Goal: Information Seeking & Learning: Find specific fact

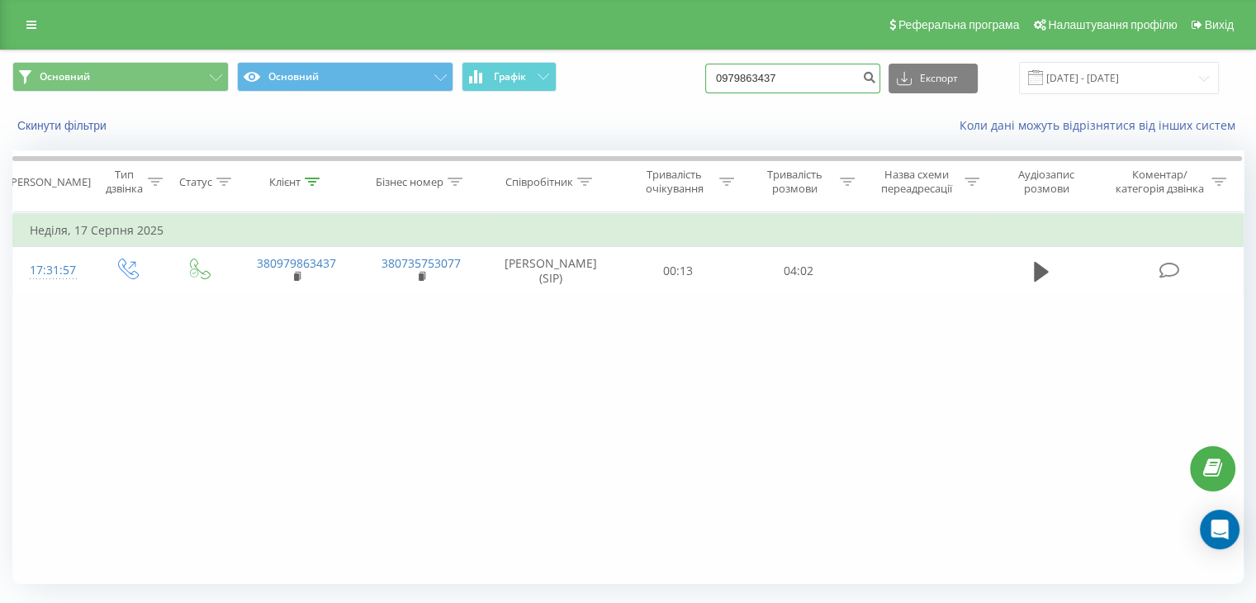
drag, startPoint x: 828, startPoint y: 80, endPoint x: 687, endPoint y: 86, distance: 141.3
click at [687, 86] on div "Основний Основний Графік 0979863437 Експорт .csv .xls .xlsx 18.05.2025 - 18.08.…" at bounding box center [627, 78] width 1231 height 32
paste input "6601548"
type input "0660154837"
click at [876, 75] on icon "submit" at bounding box center [869, 75] width 14 height 10
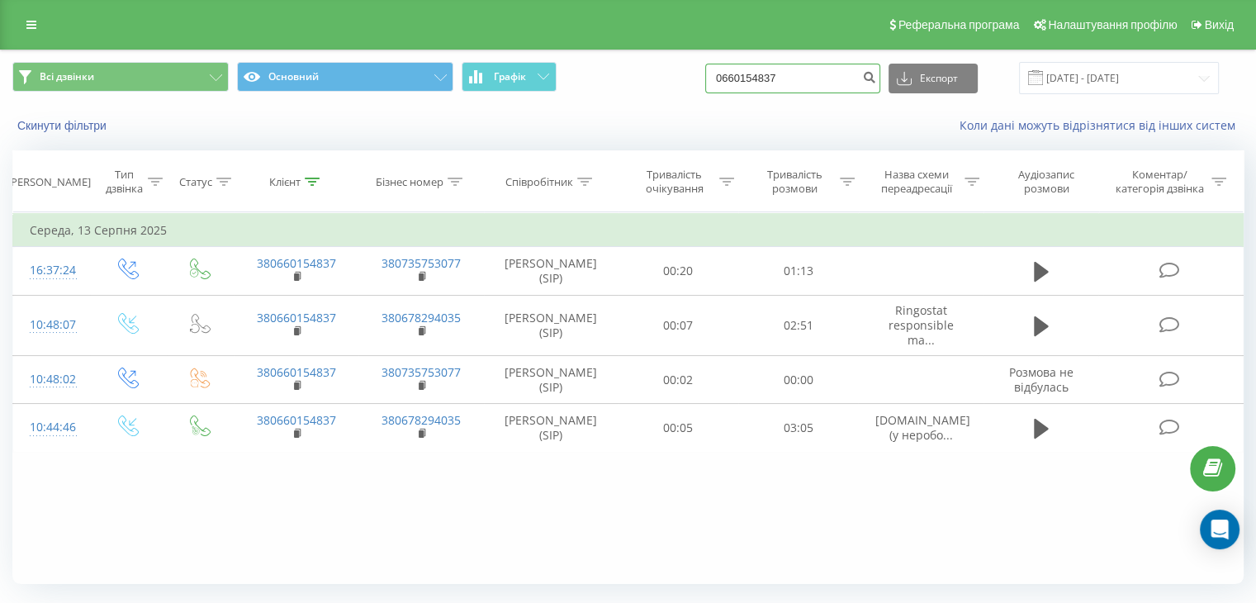
drag, startPoint x: 803, startPoint y: 76, endPoint x: 687, endPoint y: 75, distance: 115.6
click at [687, 75] on div "Всі дзвінки Основний Графік 0660154837 Експорт .csv .xls .xlsx 19.05.2025 - 19.…" at bounding box center [627, 78] width 1231 height 32
paste input "88917260"
type input "0688917260"
click at [876, 77] on icon "submit" at bounding box center [869, 75] width 14 height 10
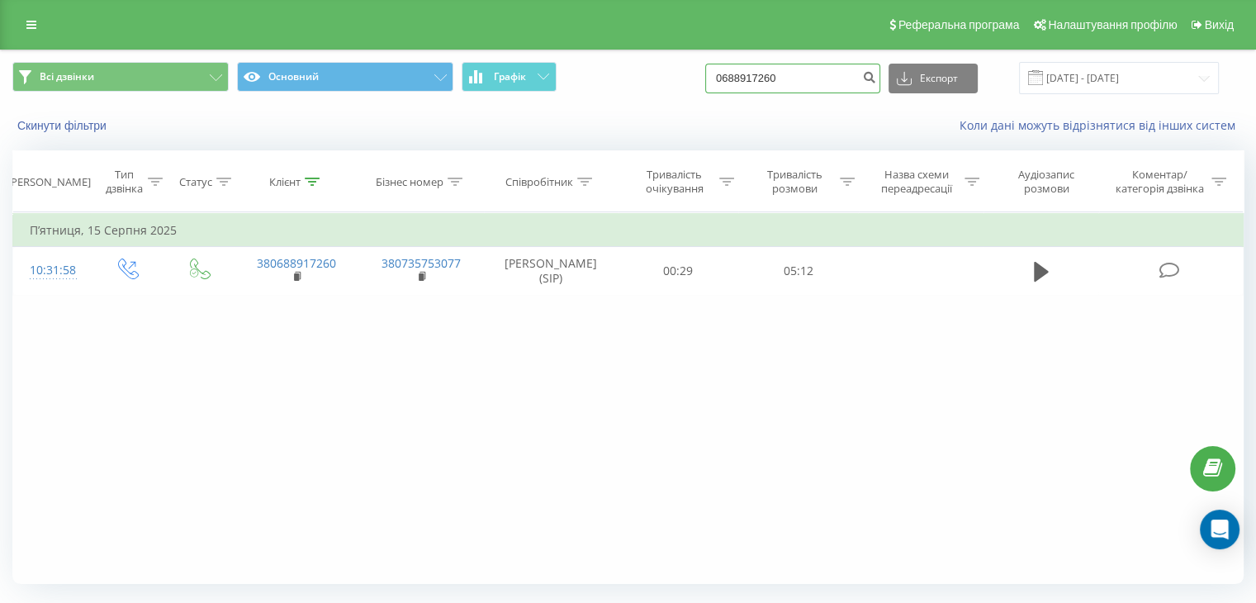
drag, startPoint x: 812, startPoint y: 78, endPoint x: 719, endPoint y: 75, distance: 92.6
click at [719, 75] on div "Всі дзвінки Основний Графік 0688917260 Експорт .csv .xls .xlsx 19.05.2025 - 19.…" at bounding box center [627, 78] width 1231 height 32
paste input "61333377"
type input "0661333377"
click at [876, 80] on icon "submit" at bounding box center [869, 75] width 14 height 10
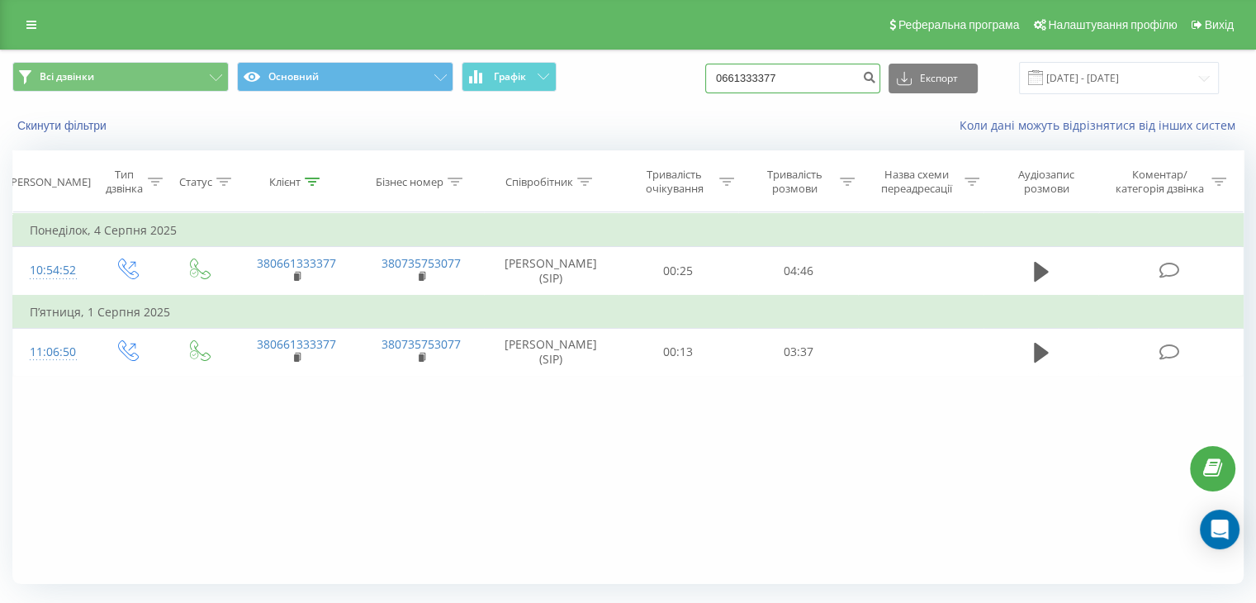
drag, startPoint x: 803, startPoint y: 80, endPoint x: 718, endPoint y: 78, distance: 84.3
click at [718, 78] on div "Всі дзвінки Основний Графік 0661333377 Експорт .csv .xls .xlsx 19.05.2025 - 19.…" at bounding box center [627, 78] width 1231 height 32
paste input "994049389"
type input "0994049389"
click at [876, 77] on icon "submit" at bounding box center [869, 75] width 14 height 10
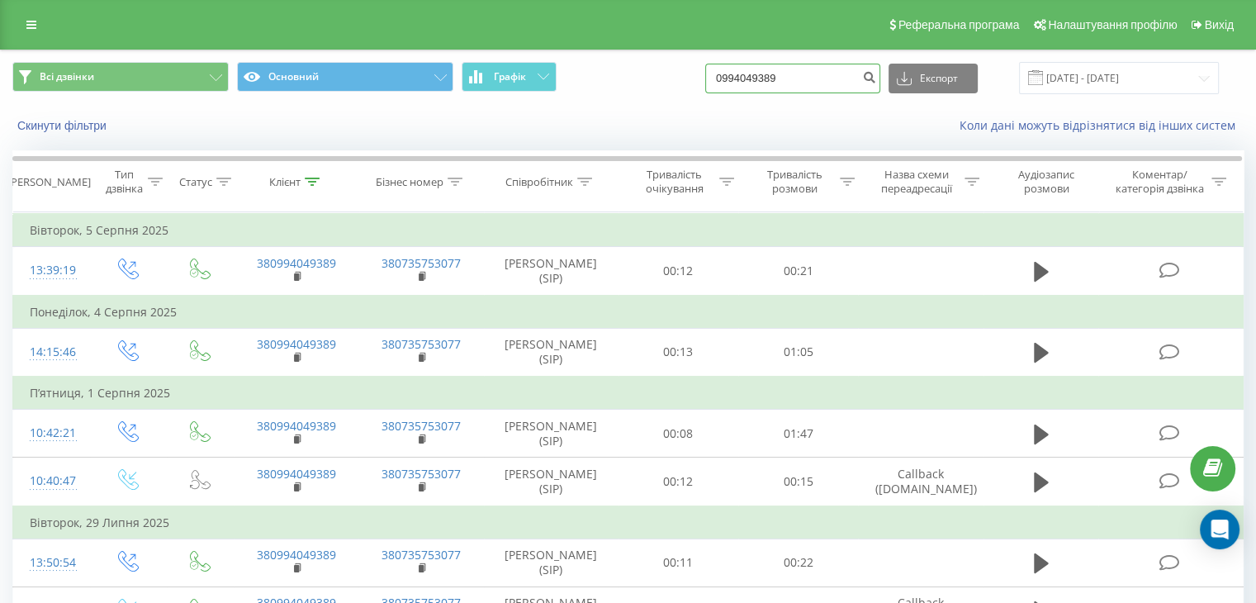
drag, startPoint x: 681, startPoint y: 82, endPoint x: 655, endPoint y: 82, distance: 26.4
click at [655, 82] on div "Всі дзвінки Основний Графік 0994049389 Експорт .csv .xls .xlsx 19.05.2025 - 19.…" at bounding box center [627, 78] width 1231 height 32
paste input "661008512"
type input "0661008512"
click at [876, 78] on icon "submit" at bounding box center [869, 75] width 14 height 10
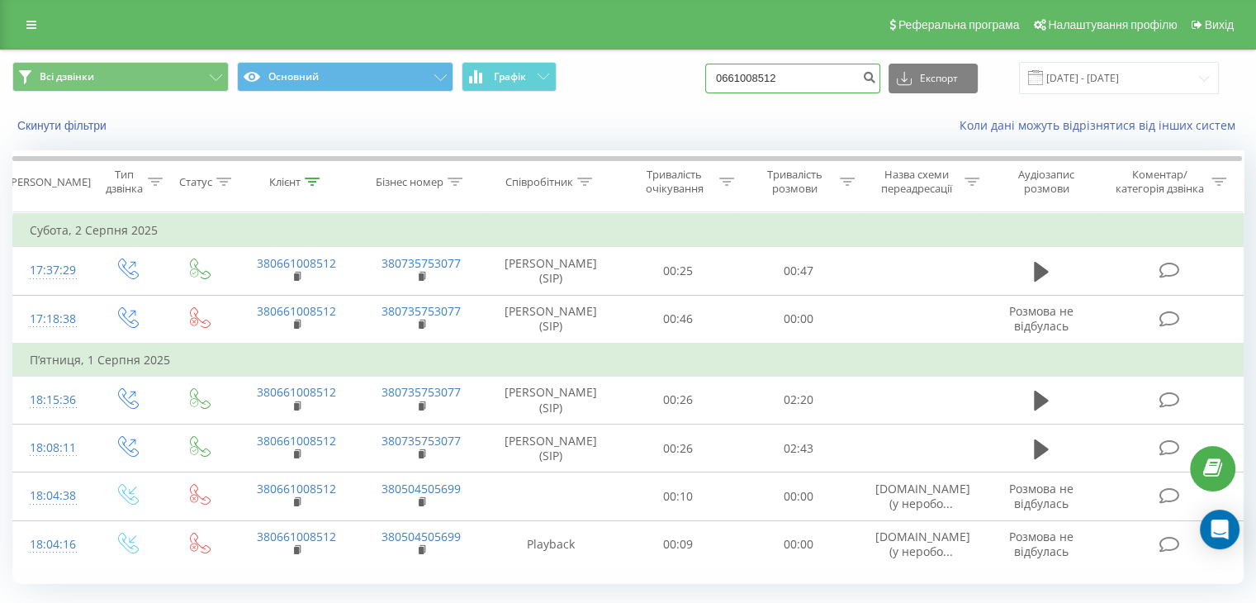
drag, startPoint x: 672, startPoint y: 70, endPoint x: 684, endPoint y: 69, distance: 11.6
click at [673, 70] on div "Всі дзвінки Основний Графік 0661008512 Експорт .csv .xls .xlsx 19.05.2025 - 19.…" at bounding box center [627, 78] width 1231 height 32
paste input "955352877"
type input "0955352877"
click at [876, 80] on icon "submit" at bounding box center [869, 75] width 14 height 10
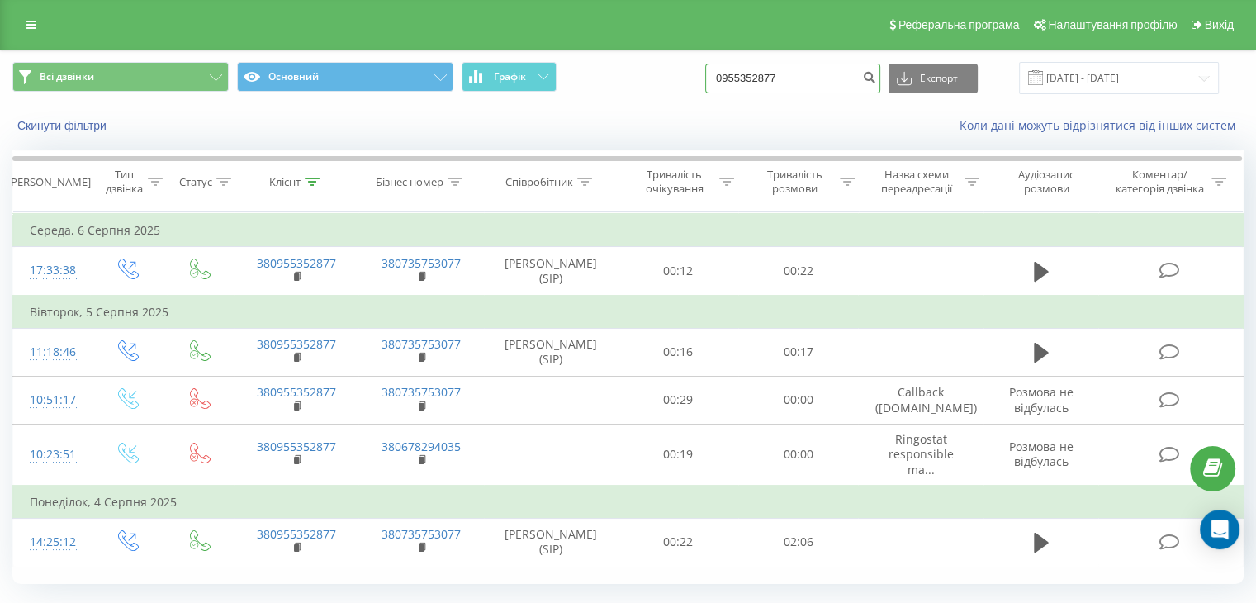
drag, startPoint x: 744, startPoint y: 83, endPoint x: 726, endPoint y: 83, distance: 18.2
click at [726, 83] on div "Всі дзвінки Основний Графік 0955352877 Експорт .csv .xls .xlsx 19.05.2025 - 19.…" at bounding box center [627, 78] width 1231 height 32
paste input "66661765"
type input "0966661765"
click at [875, 80] on button "submit" at bounding box center [869, 79] width 22 height 30
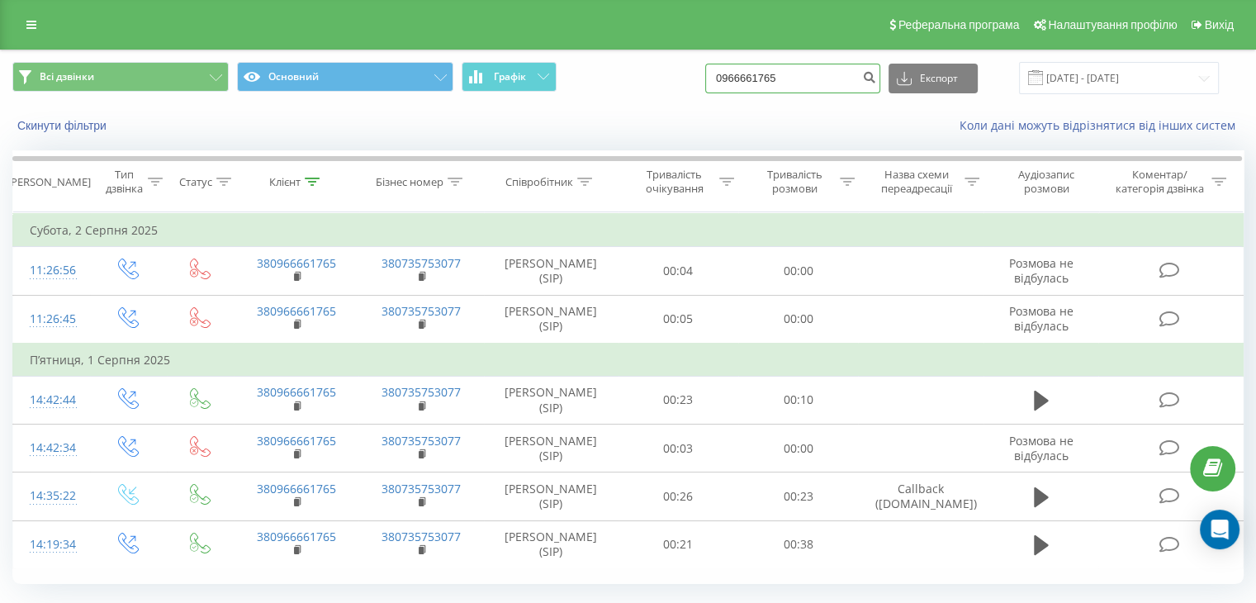
click at [712, 83] on div "Всі дзвінки Основний Графік 0966661765 Експорт .csv .xls .xlsx [DATE] - [DATE]" at bounding box center [627, 78] width 1231 height 32
paste input "84152827304"
type input "84152827304"
click at [876, 73] on icon "submit" at bounding box center [869, 75] width 14 height 10
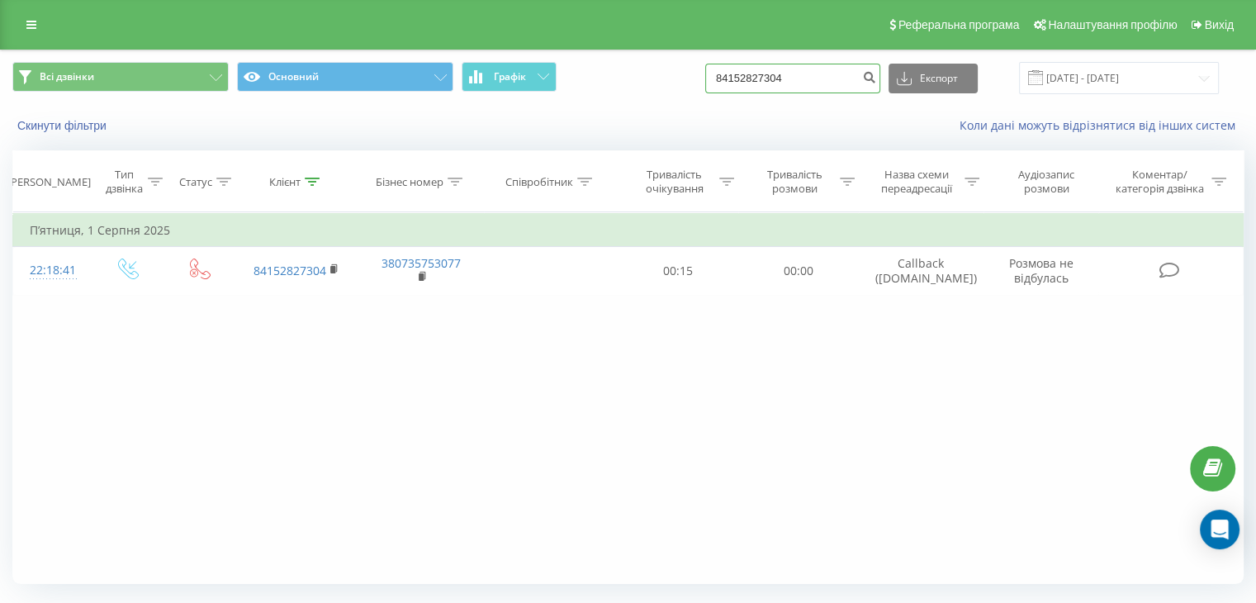
drag, startPoint x: 843, startPoint y: 80, endPoint x: 680, endPoint y: 75, distance: 163.6
click at [680, 75] on div "Всі дзвінки Основний Графік 84152827304 Експорт .csv .xls .xlsx 19.05.2025 - 19…" at bounding box center [627, 78] width 1231 height 32
paste input "0984643213"
type input "0984643213"
click at [876, 76] on icon "submit" at bounding box center [869, 75] width 14 height 10
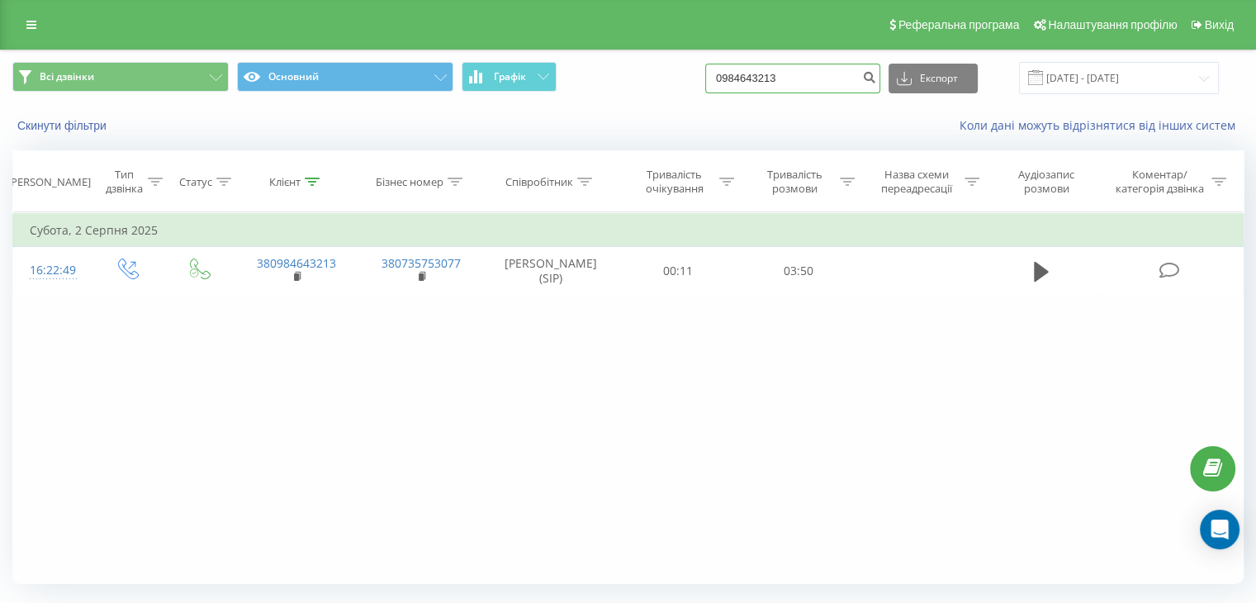
drag, startPoint x: 812, startPoint y: 83, endPoint x: 715, endPoint y: 81, distance: 96.6
click at [715, 81] on div "Всі дзвінки Основний Графік 0984643213 Експорт .csv .xls .xlsx 19.05.2025 - 19.…" at bounding box center [627, 78] width 1231 height 32
paste input "639452214"
type input "0639452214"
click at [876, 79] on icon "submit" at bounding box center [869, 75] width 14 height 10
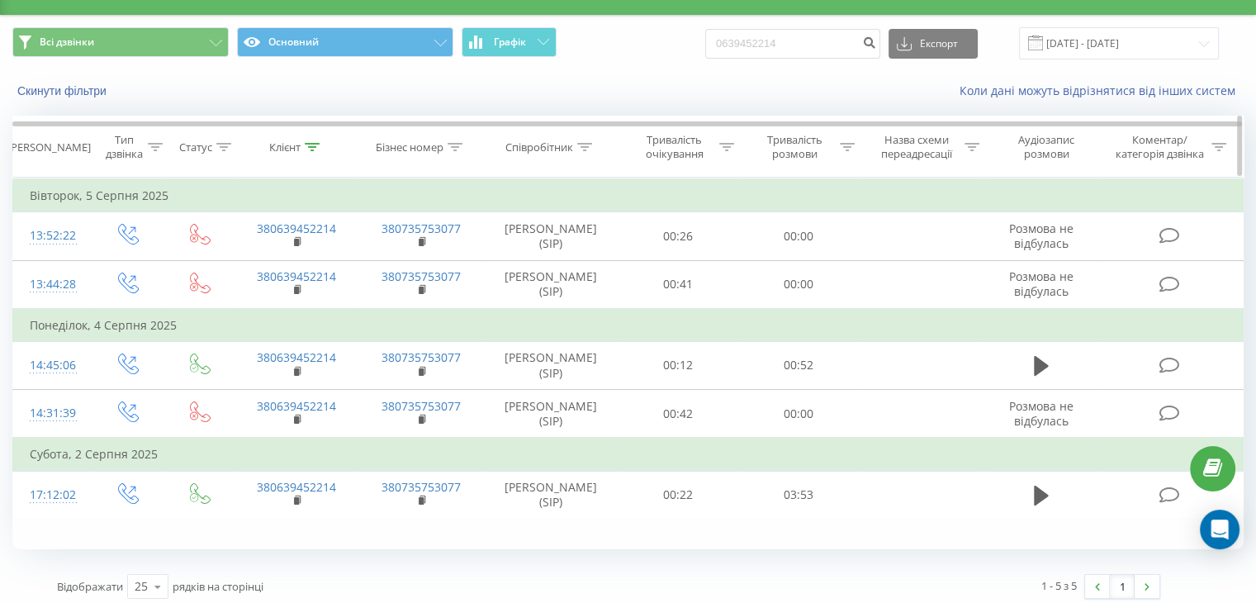
scroll to position [43, 0]
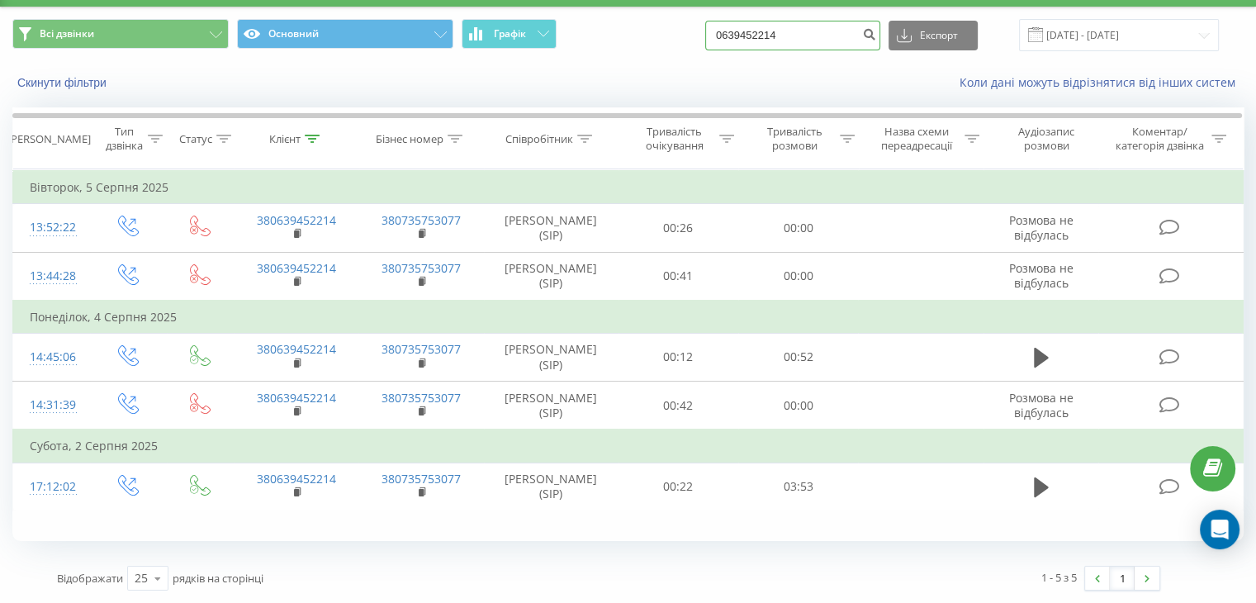
drag, startPoint x: 823, startPoint y: 36, endPoint x: 690, endPoint y: 36, distance: 132.1
click at [690, 36] on div "Всі дзвінки Основний Графік 0639452214 Експорт .csv .xls .xlsx 19.05.2025 - 19.…" at bounding box center [627, 35] width 1231 height 32
paste input "969267926"
type input "0969267926"
click at [876, 32] on icon "submit" at bounding box center [869, 32] width 14 height 10
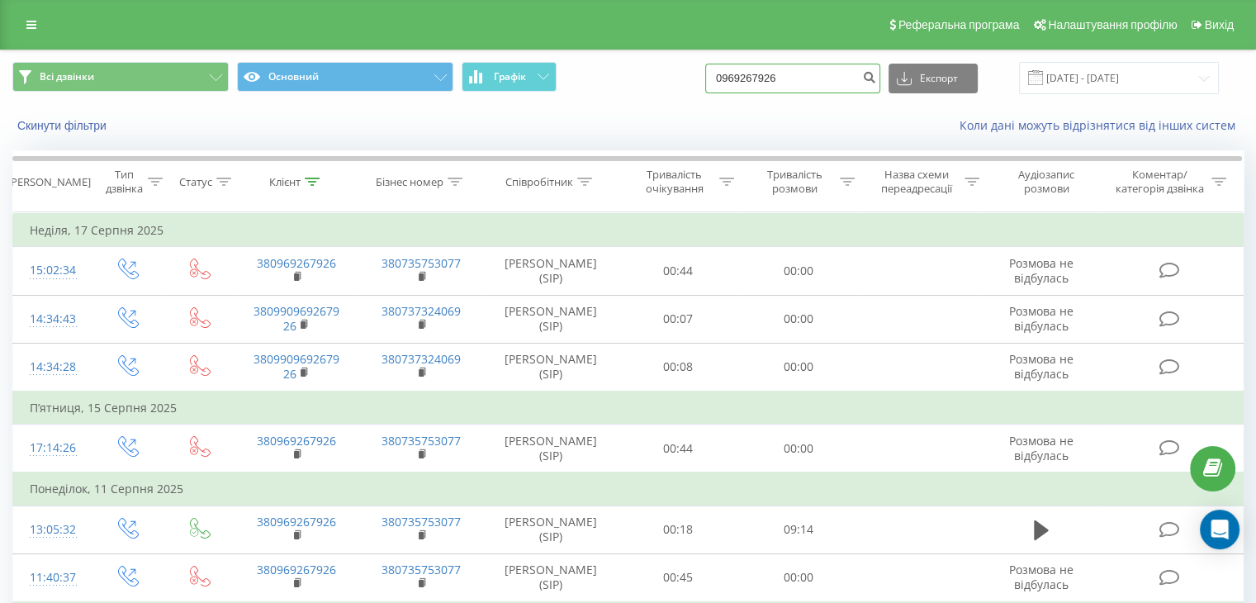
click at [720, 82] on div "Всі дзвінки Основний Графік 0969267926 Експорт .csv .xls .xlsx 19.05.2025 - 19.…" at bounding box center [627, 78] width 1231 height 32
paste input "50082387"
type input "0500823876"
click at [880, 69] on button "submit" at bounding box center [869, 79] width 22 height 30
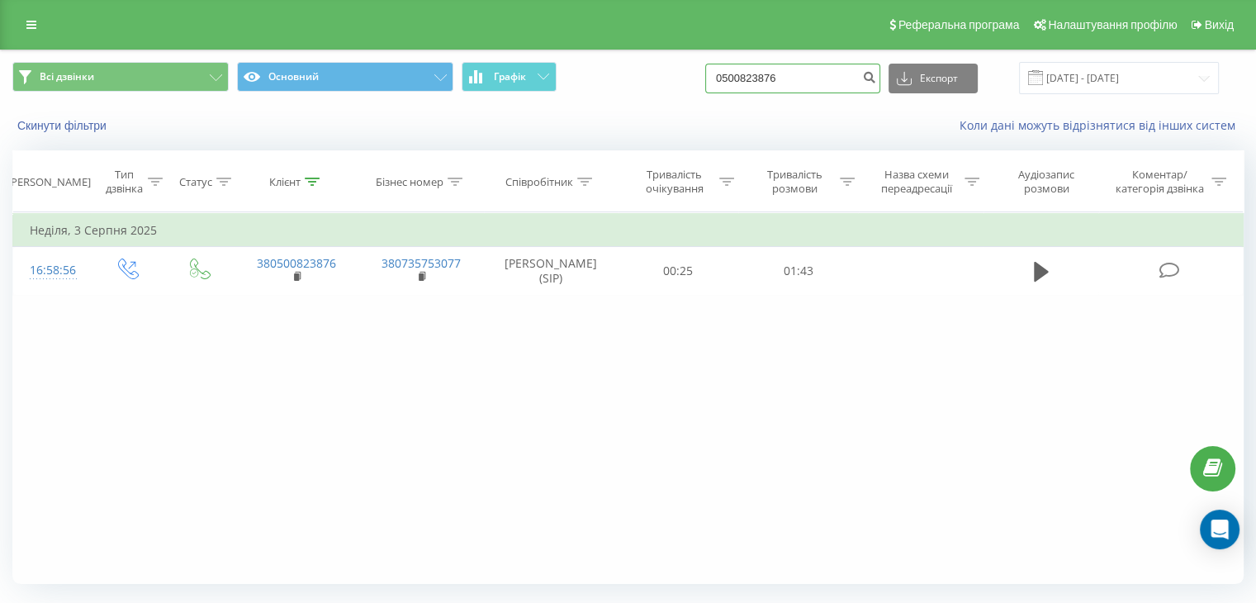
drag, startPoint x: 746, startPoint y: 81, endPoint x: 714, endPoint y: 80, distance: 32.2
click at [714, 80] on div "Всі дзвінки Основний Графік 0500823876 Експорт .csv .xls .xlsx [DATE] - [DATE]" at bounding box center [627, 78] width 1231 height 32
paste input "996527645"
type input "0996527645"
click at [876, 78] on icon "submit" at bounding box center [869, 75] width 14 height 10
